Goal: Task Accomplishment & Management: Complete application form

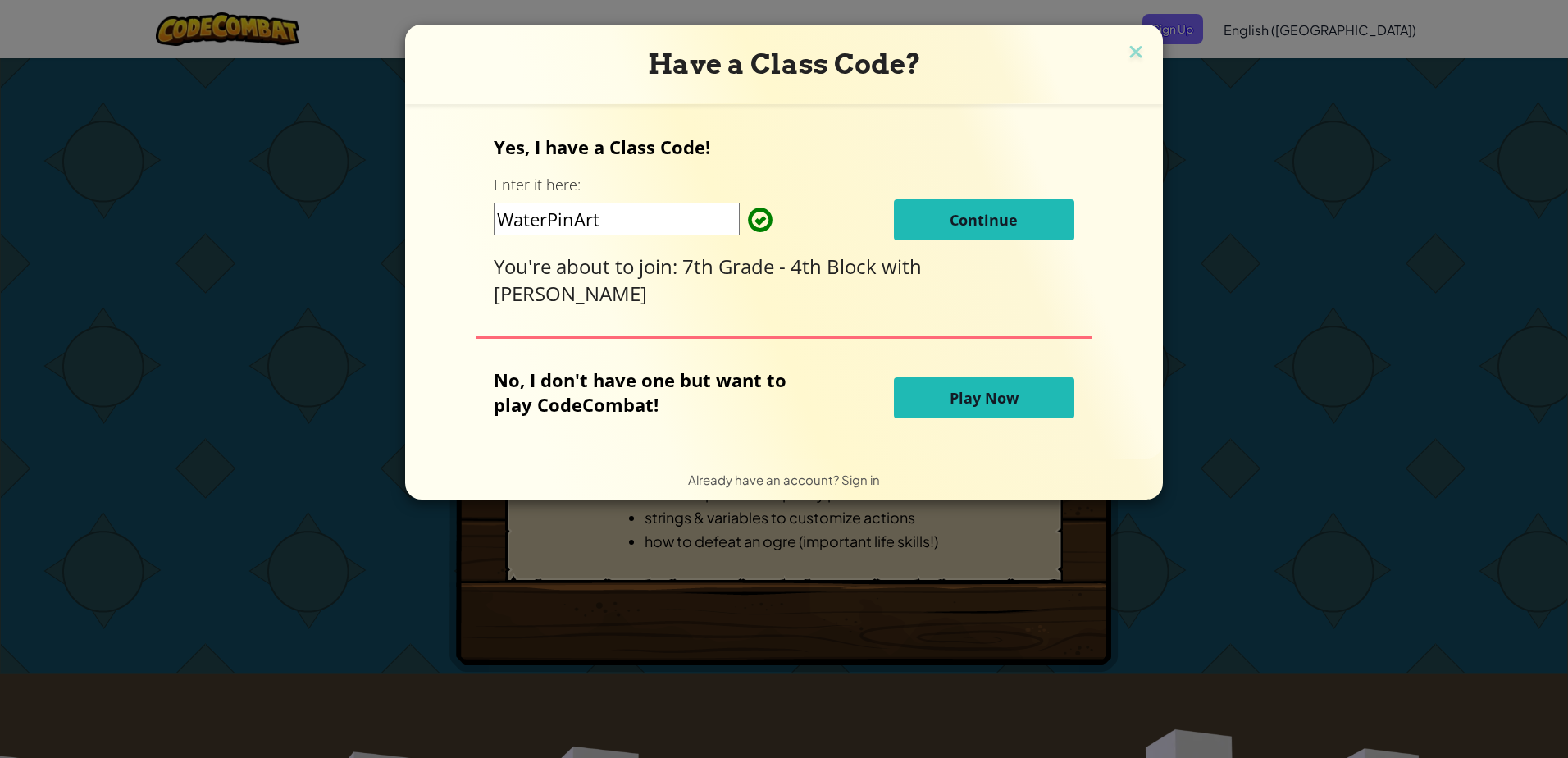
click at [980, 203] on button "Continue" at bounding box center [984, 220] width 181 height 41
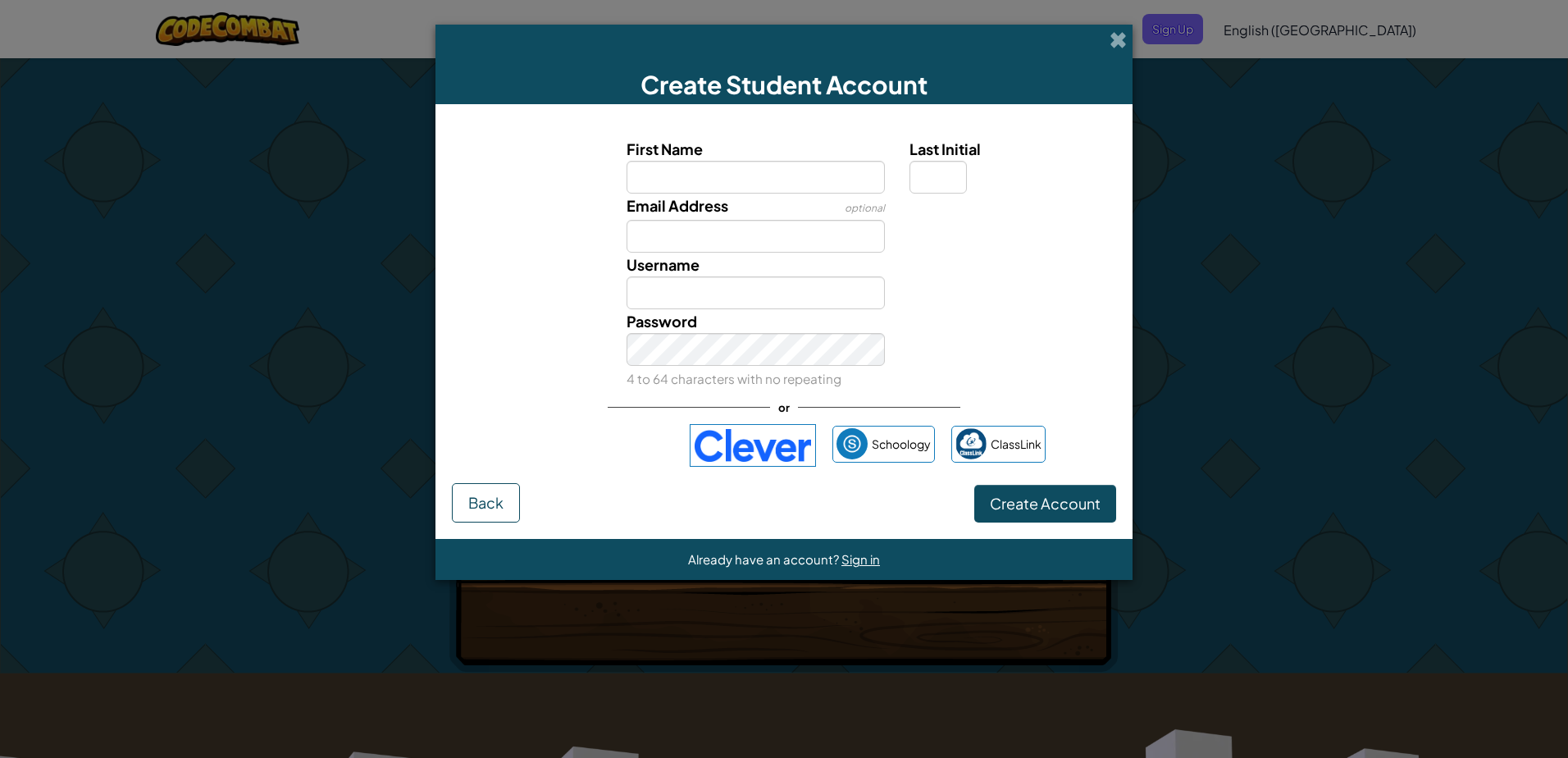
click at [663, 164] on input "First Name" at bounding box center [756, 177] width 259 height 33
type input "b"
type input "Ben"
click at [644, 216] on label "Email Address" at bounding box center [677, 206] width 102 height 24
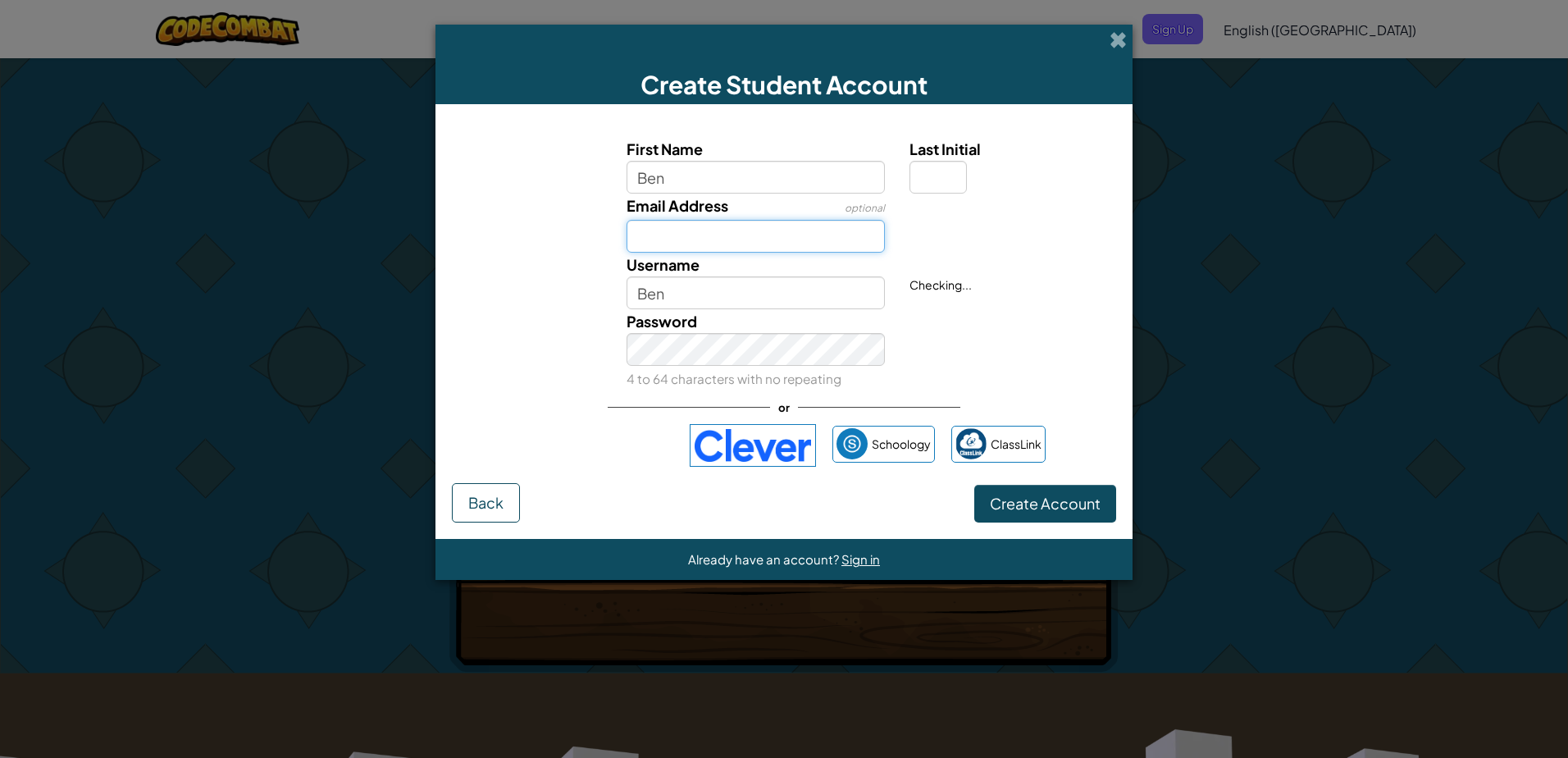
click at [644, 220] on input "Email Address" at bounding box center [756, 236] width 259 height 33
type input "[EMAIL_ADDRESS][DOMAIN_NAME]"
click at [723, 290] on input "Ben" at bounding box center [756, 293] width 259 height 33
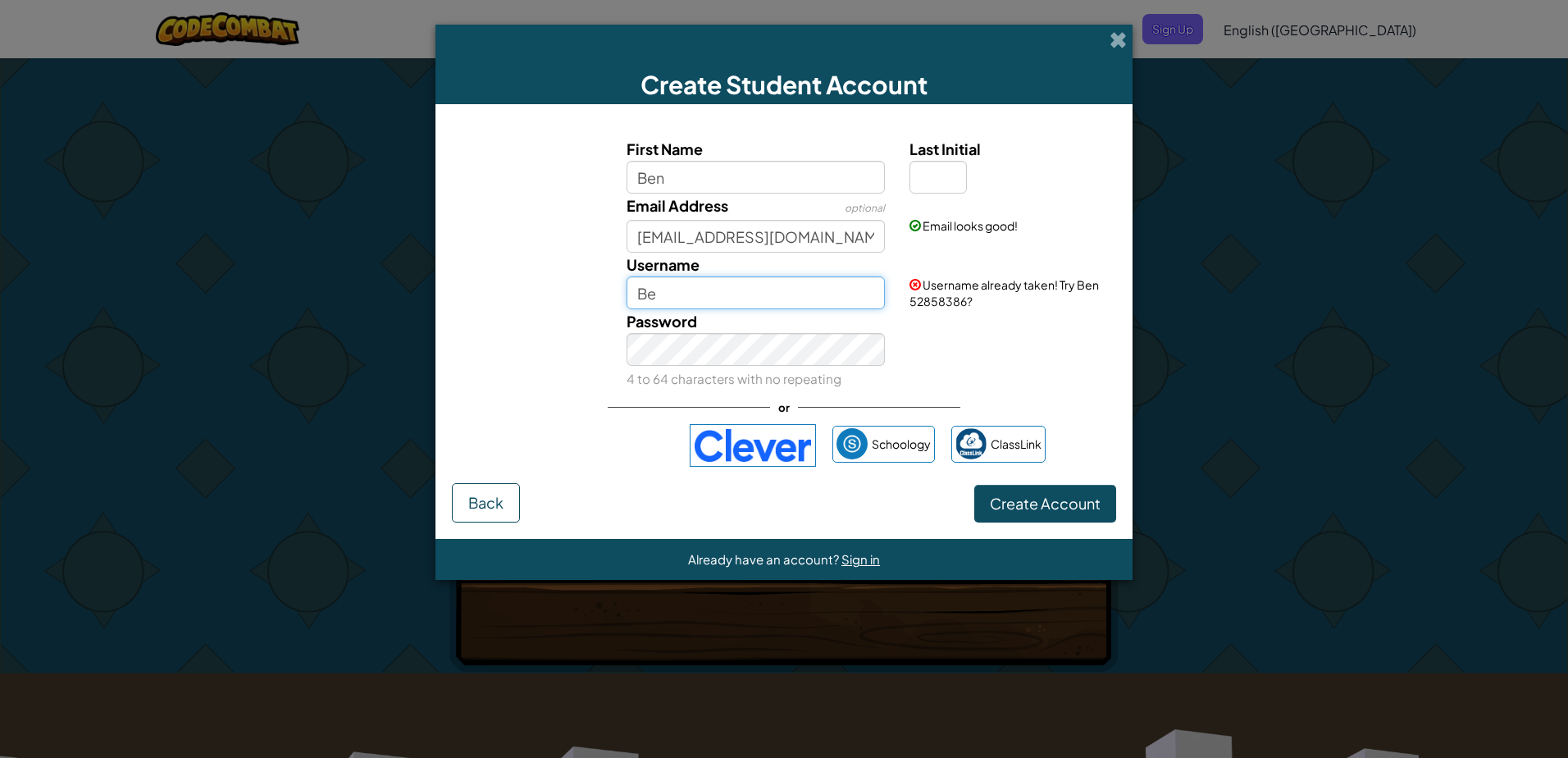
type input "B"
type input "BenV"
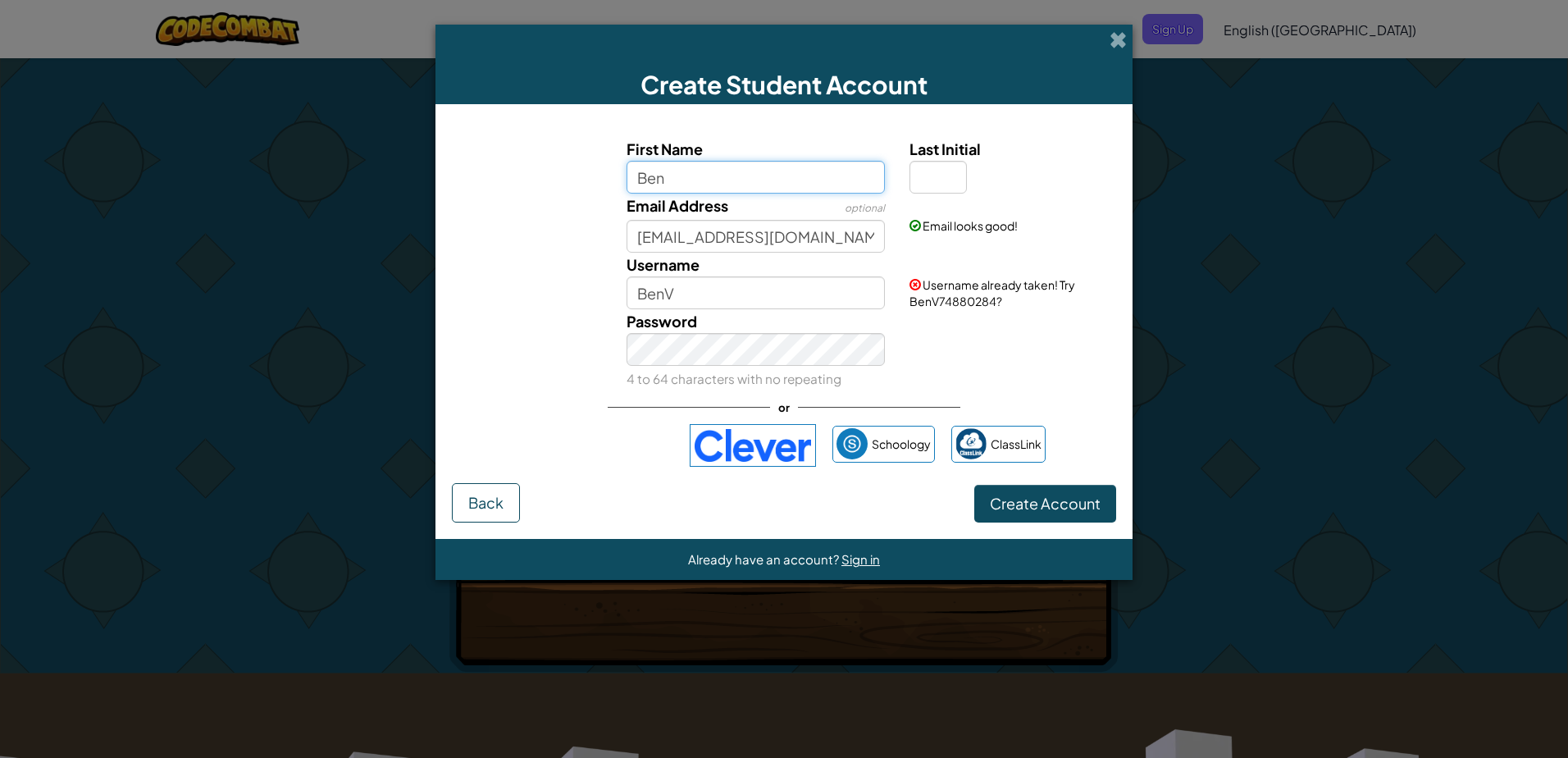
drag, startPoint x: 678, startPoint y: 182, endPoint x: 671, endPoint y: 166, distance: 17.5
click at [671, 166] on input "Ben" at bounding box center [756, 177] width 259 height 33
type input "BenV"
click at [723, 298] on input "BenV" at bounding box center [756, 293] width 259 height 33
click at [1031, 486] on button "Create Account" at bounding box center [1045, 504] width 142 height 38
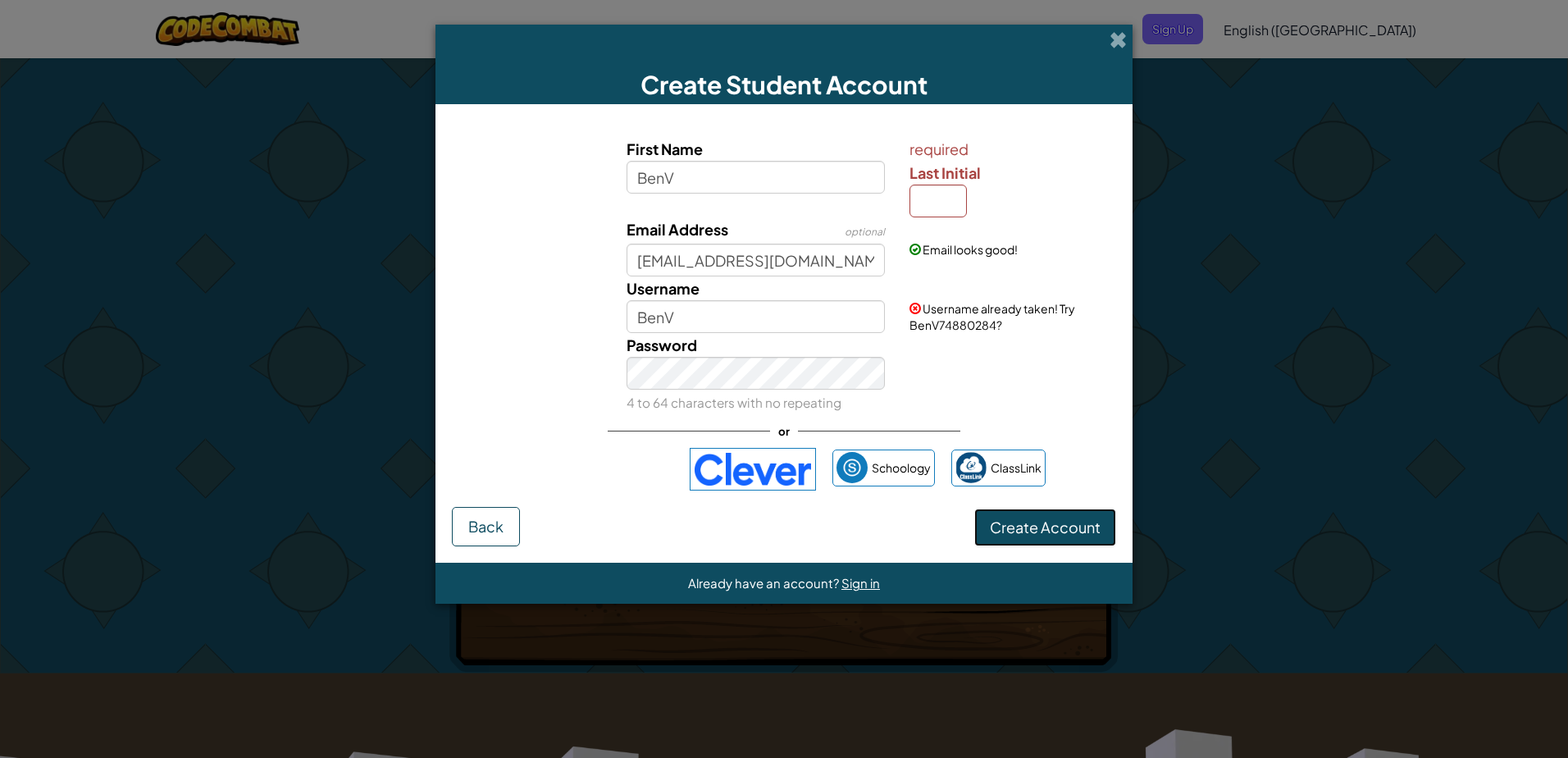
click at [1032, 521] on span "Create Account" at bounding box center [1045, 527] width 111 height 19
click at [681, 315] on input "BenV" at bounding box center [756, 316] width 259 height 33
type input "B"
click at [1095, 526] on span "Create Account" at bounding box center [1045, 527] width 111 height 19
drag, startPoint x: 669, startPoint y: 317, endPoint x: 605, endPoint y: 322, distance: 64.2
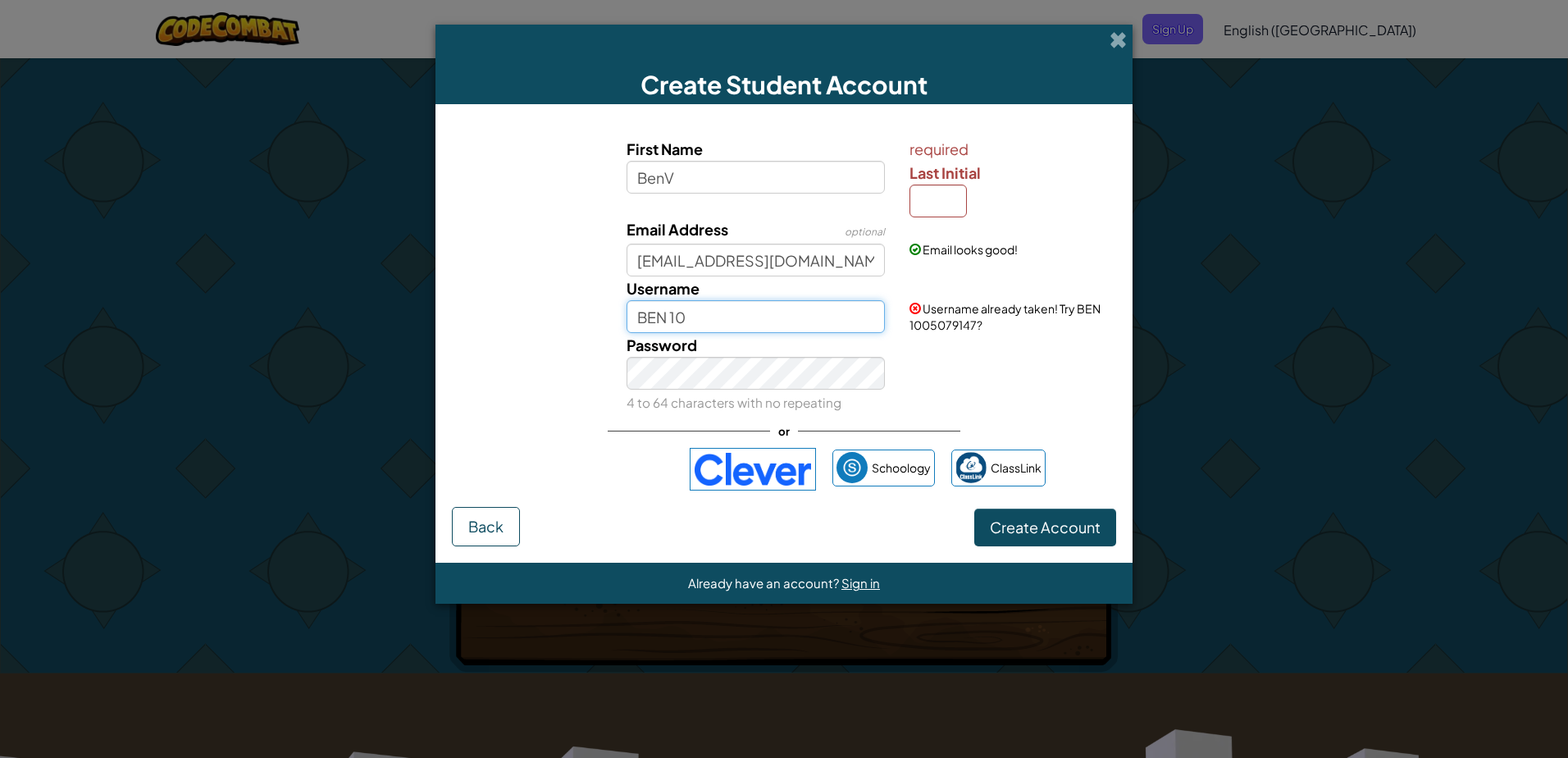
click at [605, 322] on div "Username [PERSON_NAME] 10 Username already taken! Try BEN 1005079147?" at bounding box center [784, 304] width 681 height 56
type input "BV10"
click at [1067, 525] on span "Create Account" at bounding box center [1045, 527] width 111 height 19
click at [1066, 519] on span "Create Account" at bounding box center [1045, 527] width 111 height 19
click at [1083, 523] on span "Create Account" at bounding box center [1045, 527] width 111 height 19
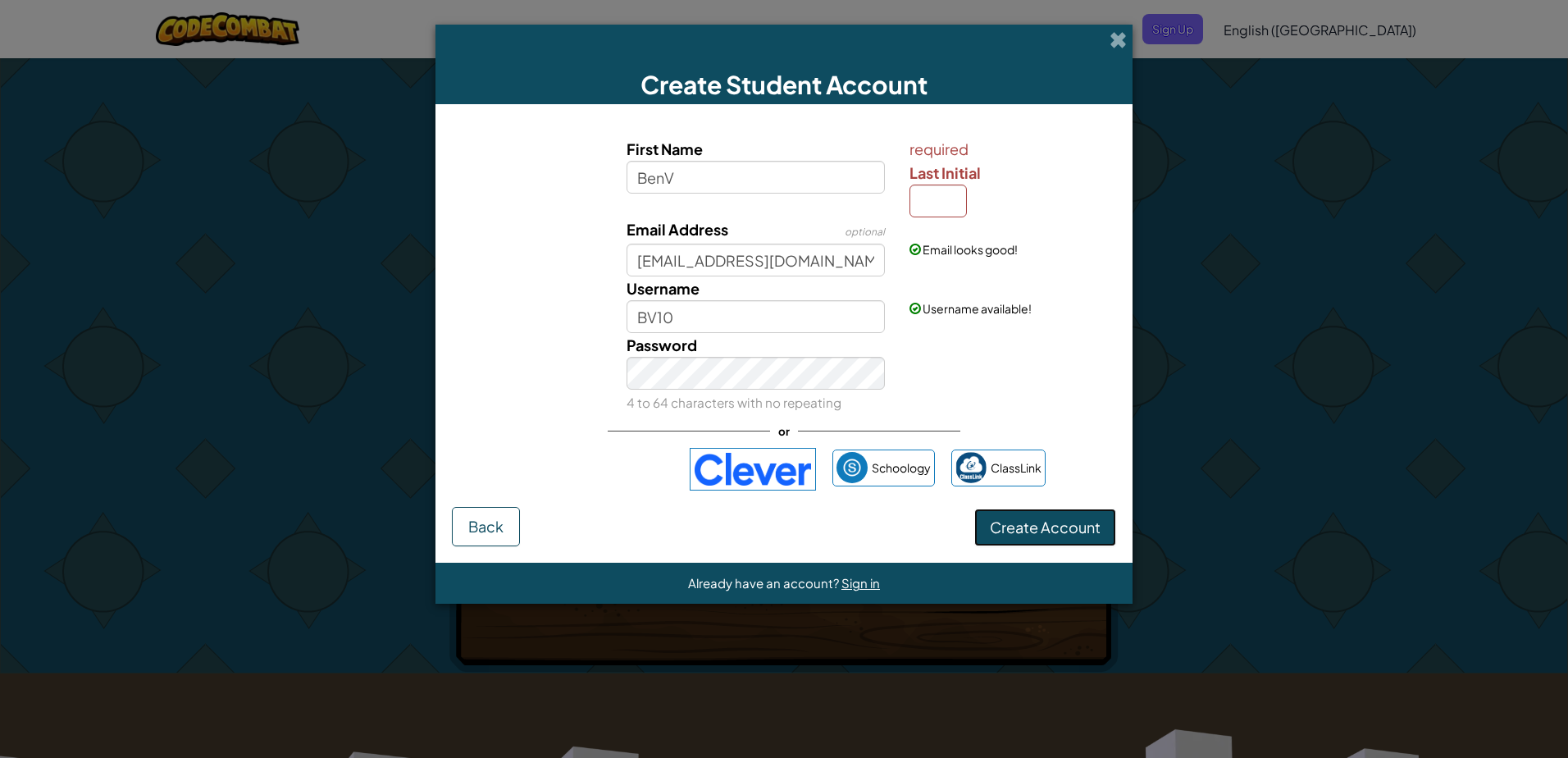
click at [1094, 524] on span "Create Account" at bounding box center [1045, 527] width 111 height 19
click at [1094, 523] on span "Create Account" at bounding box center [1045, 527] width 111 height 19
click at [911, 204] on input "Last Initial" at bounding box center [938, 201] width 57 height 33
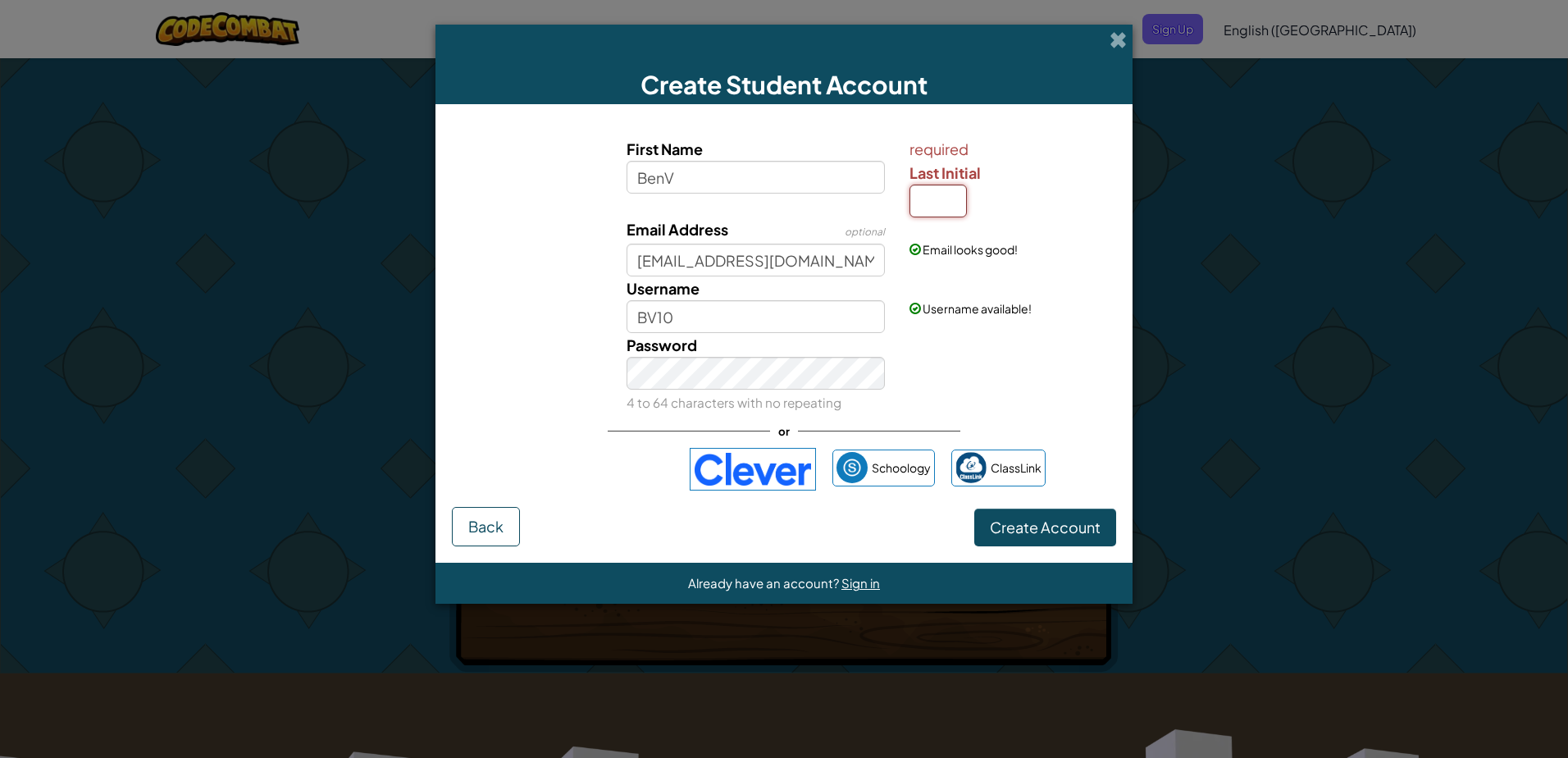
type input "P"
type input "BenVP"
click at [1042, 528] on span "Create Account" at bounding box center [1045, 527] width 111 height 19
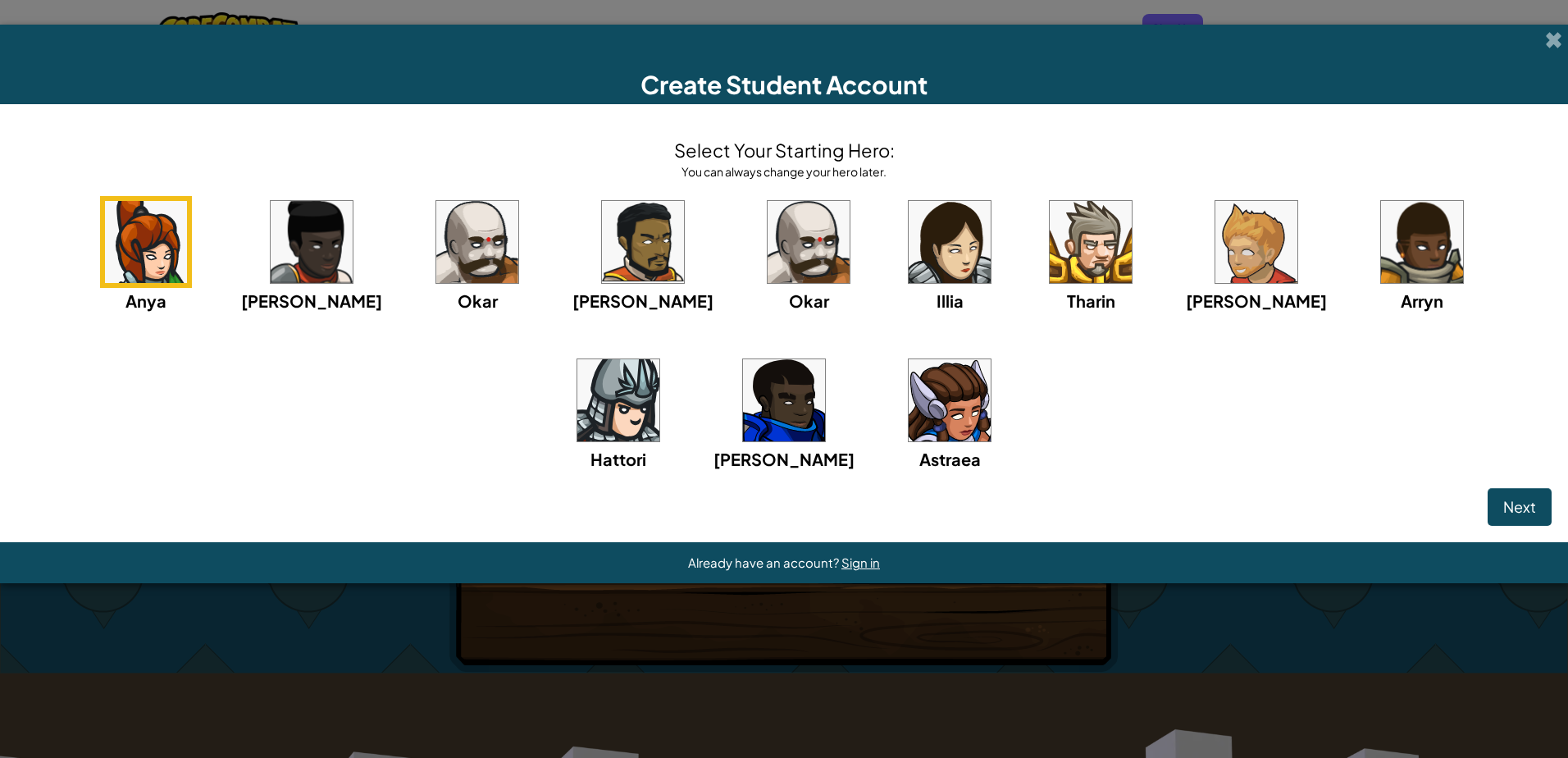
click at [1046, 511] on div "Next" at bounding box center [784, 507] width 1535 height 38
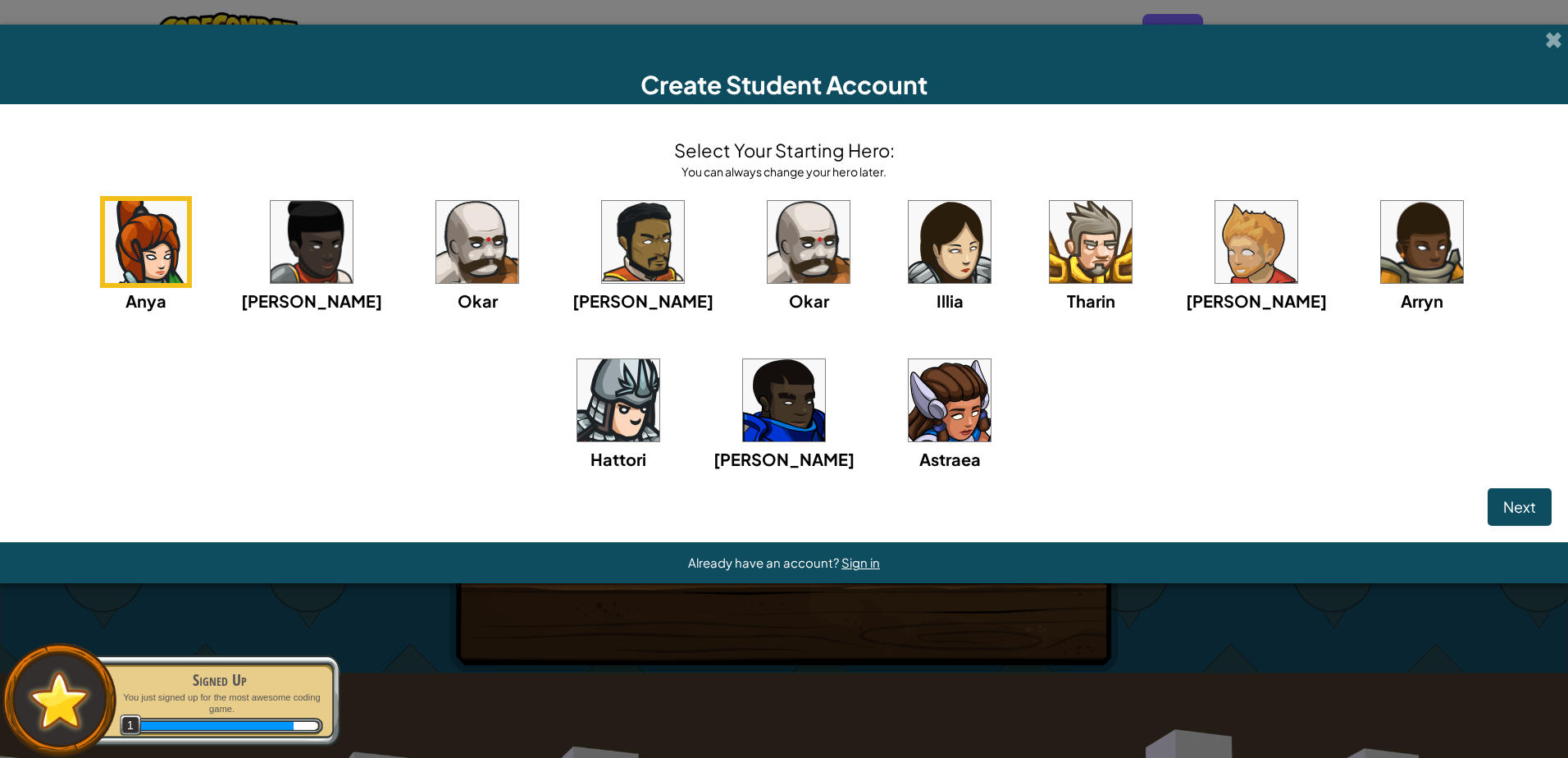
click at [743, 406] on img at bounding box center [784, 400] width 82 height 82
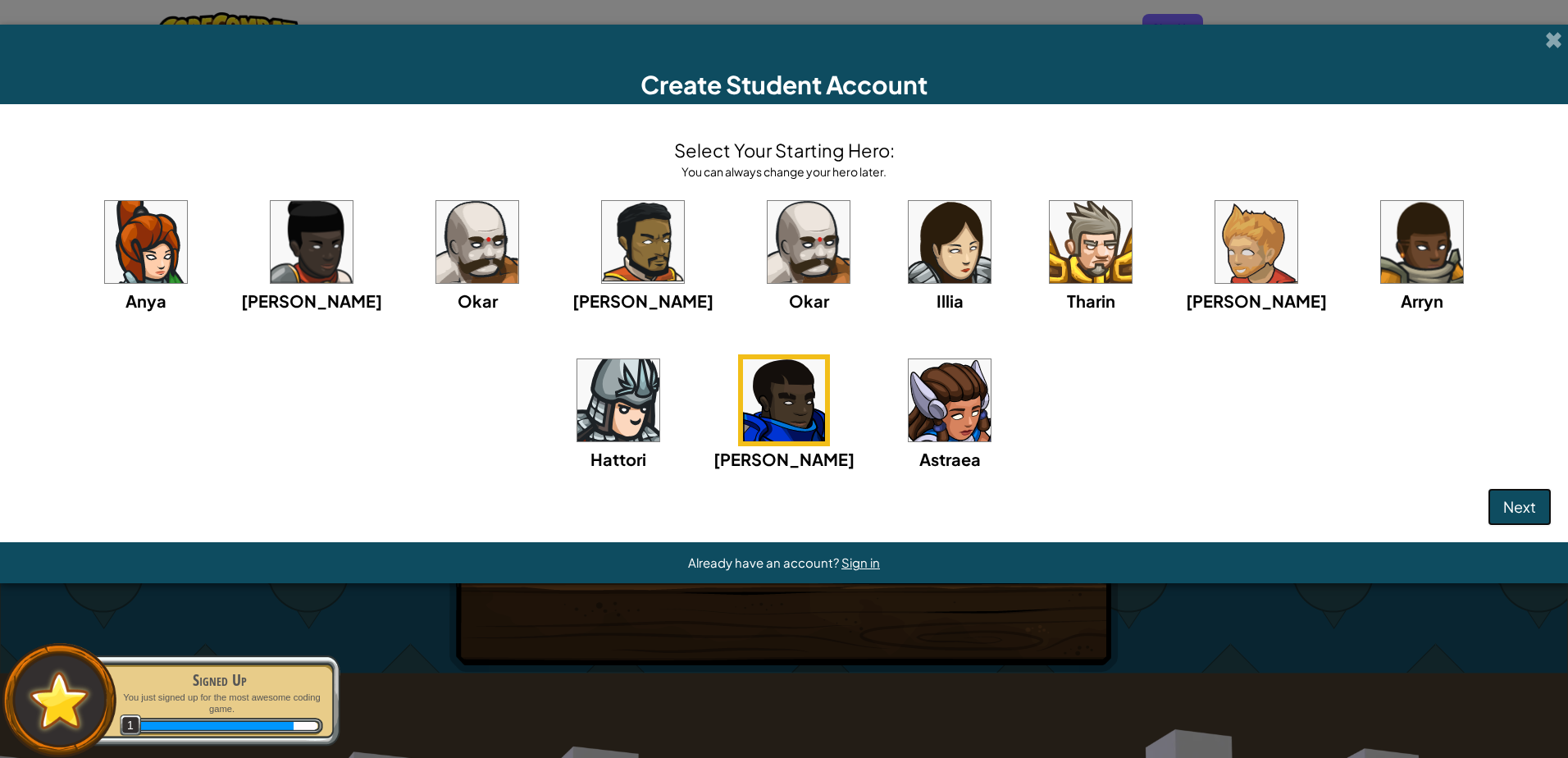
click at [1528, 506] on span "Next" at bounding box center [1520, 506] width 33 height 19
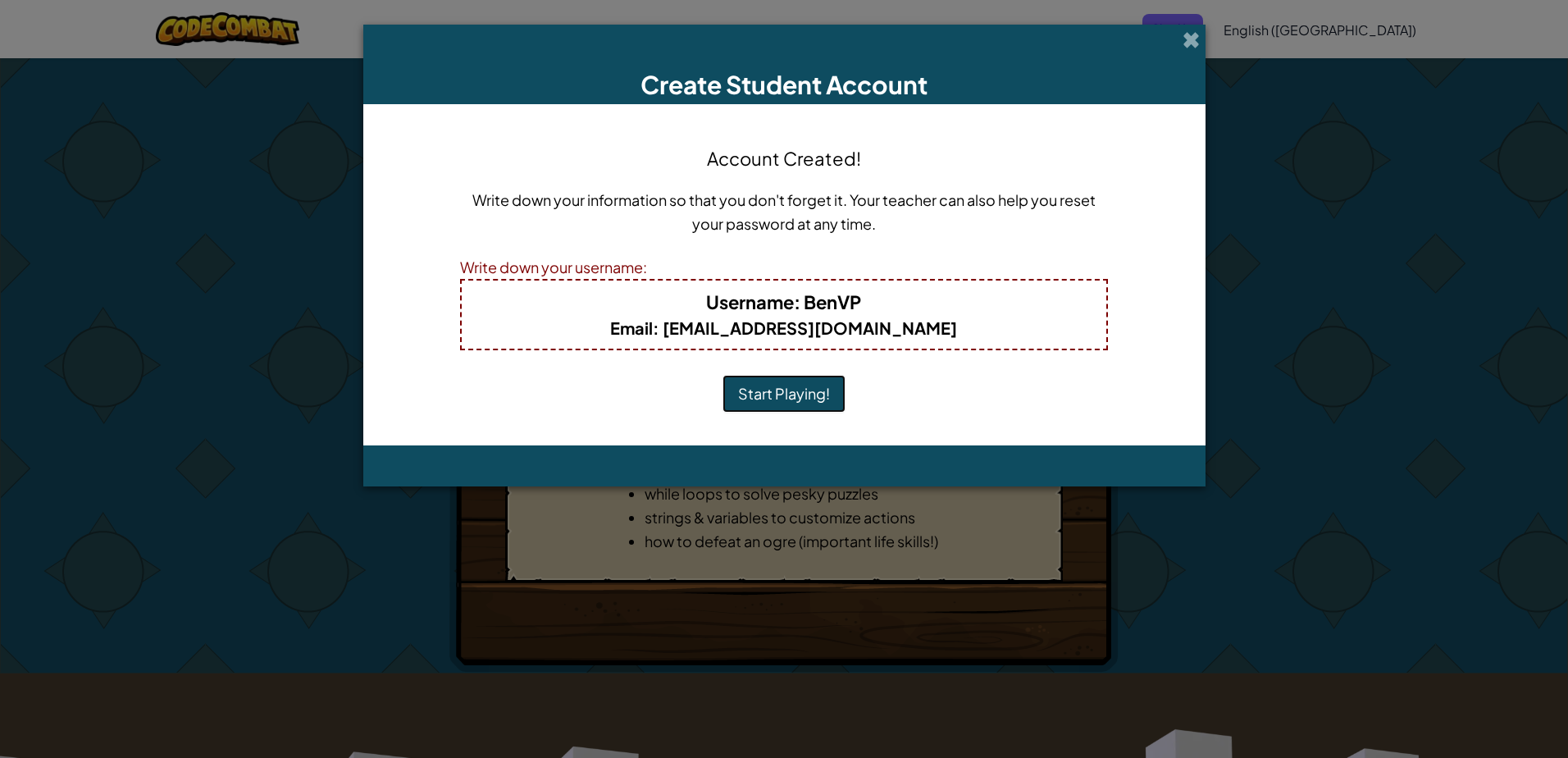
click at [784, 394] on button "Start Playing!" at bounding box center [784, 394] width 123 height 38
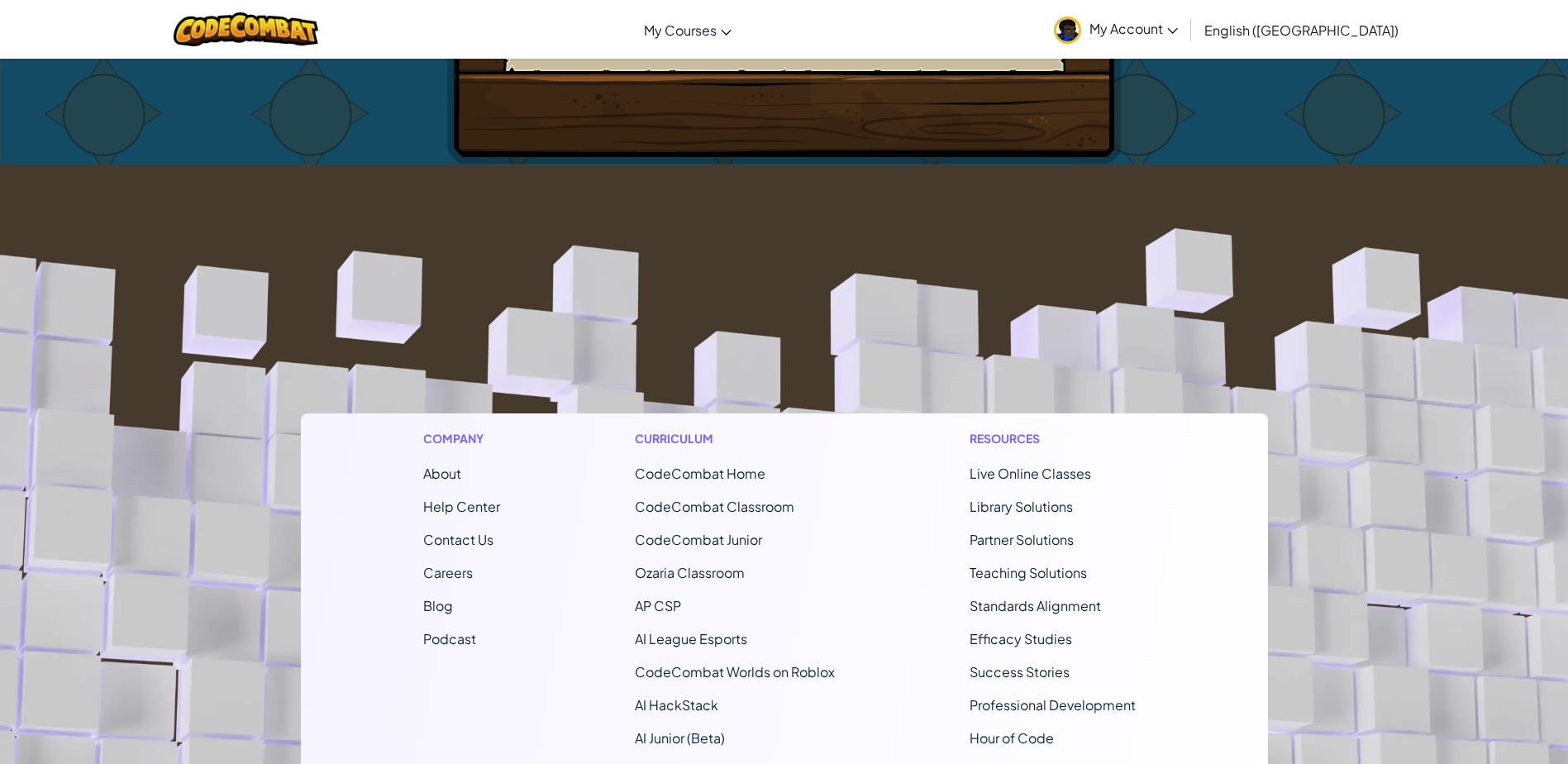
scroll to position [939, 0]
